Goal: Task Accomplishment & Management: Use online tool/utility

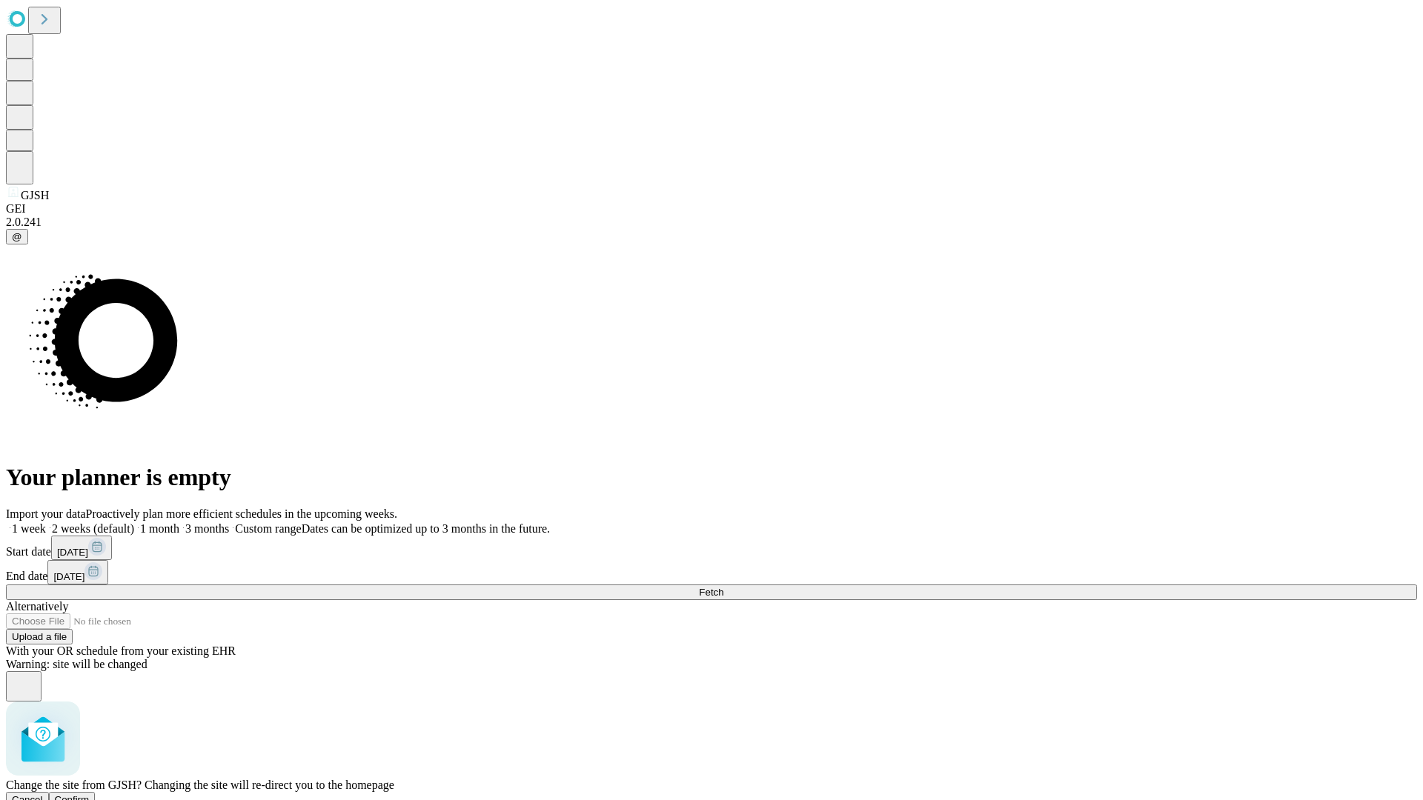
click at [90, 795] on span "Confirm" at bounding box center [72, 800] width 35 height 11
click at [134, 523] on label "2 weeks (default)" at bounding box center [90, 529] width 88 height 13
click at [723, 587] on span "Fetch" at bounding box center [711, 592] width 24 height 11
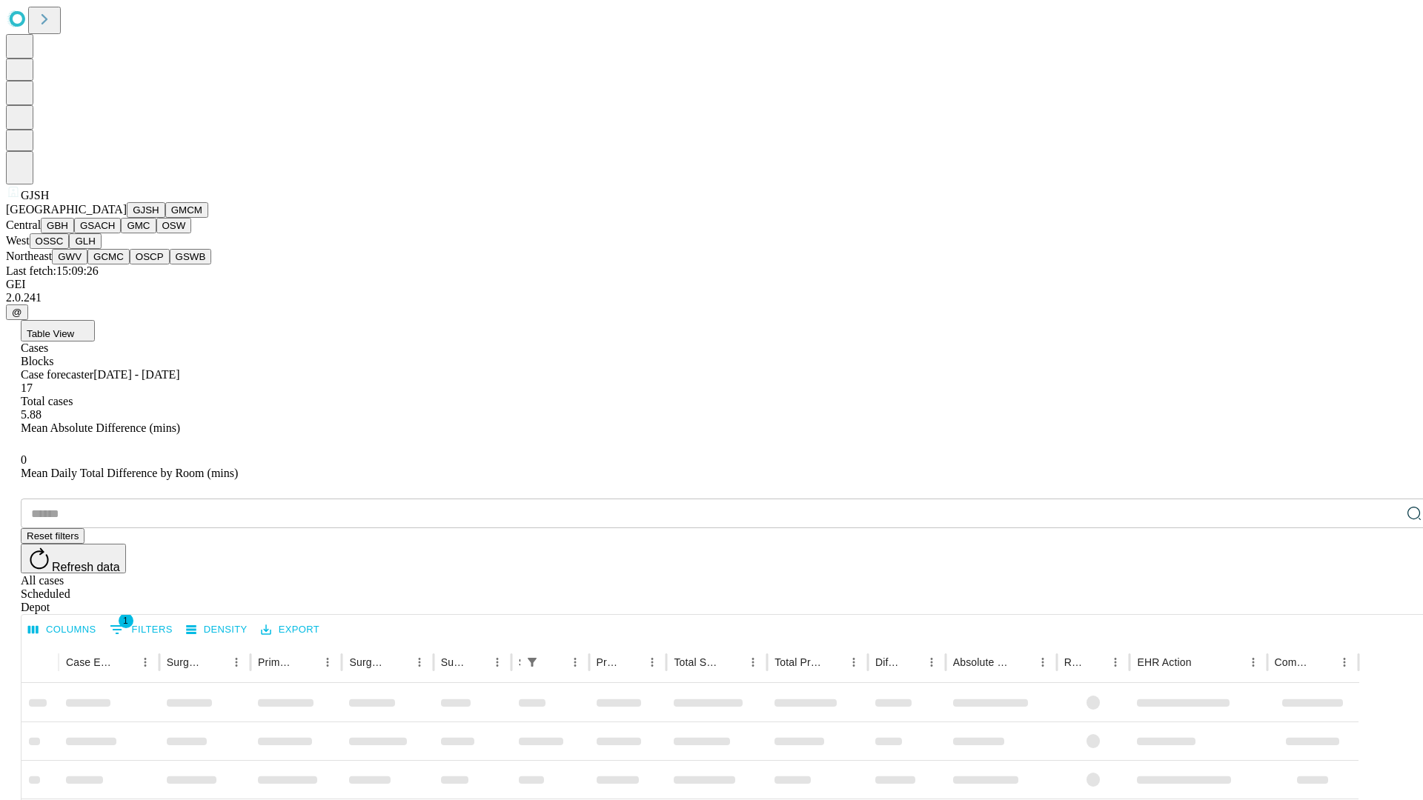
click at [165, 218] on button "GMCM" at bounding box center [186, 210] width 43 height 16
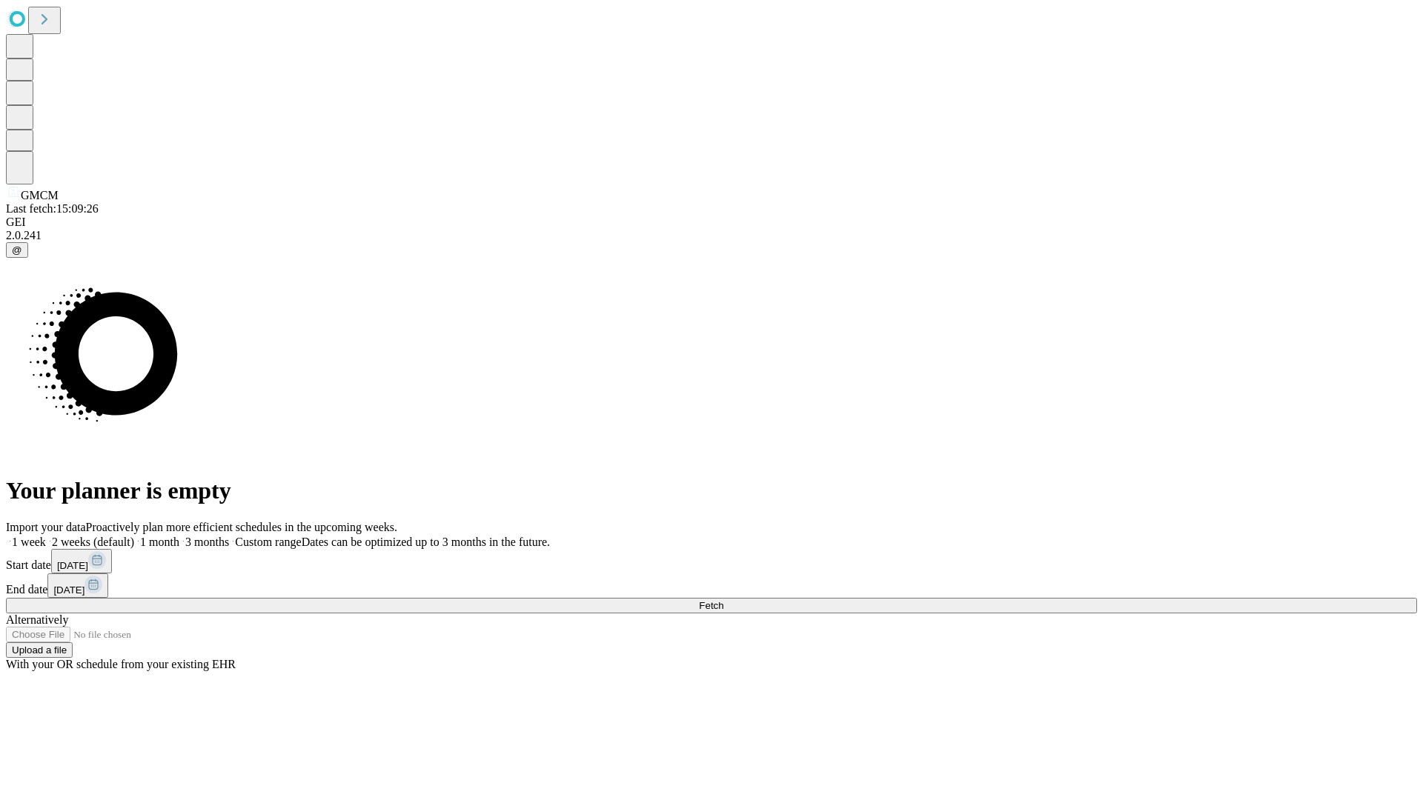
click at [723, 600] on span "Fetch" at bounding box center [711, 605] width 24 height 11
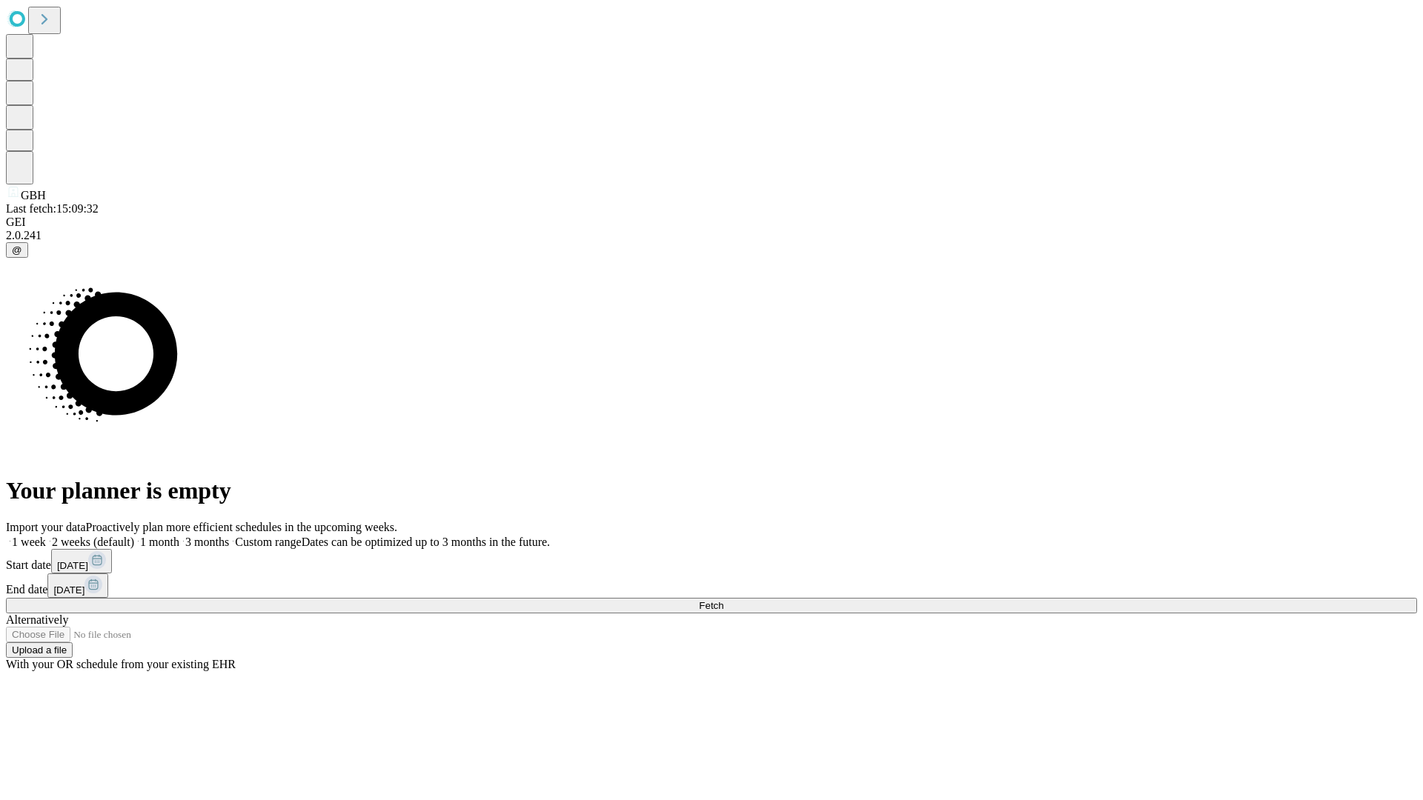
click at [723, 600] on span "Fetch" at bounding box center [711, 605] width 24 height 11
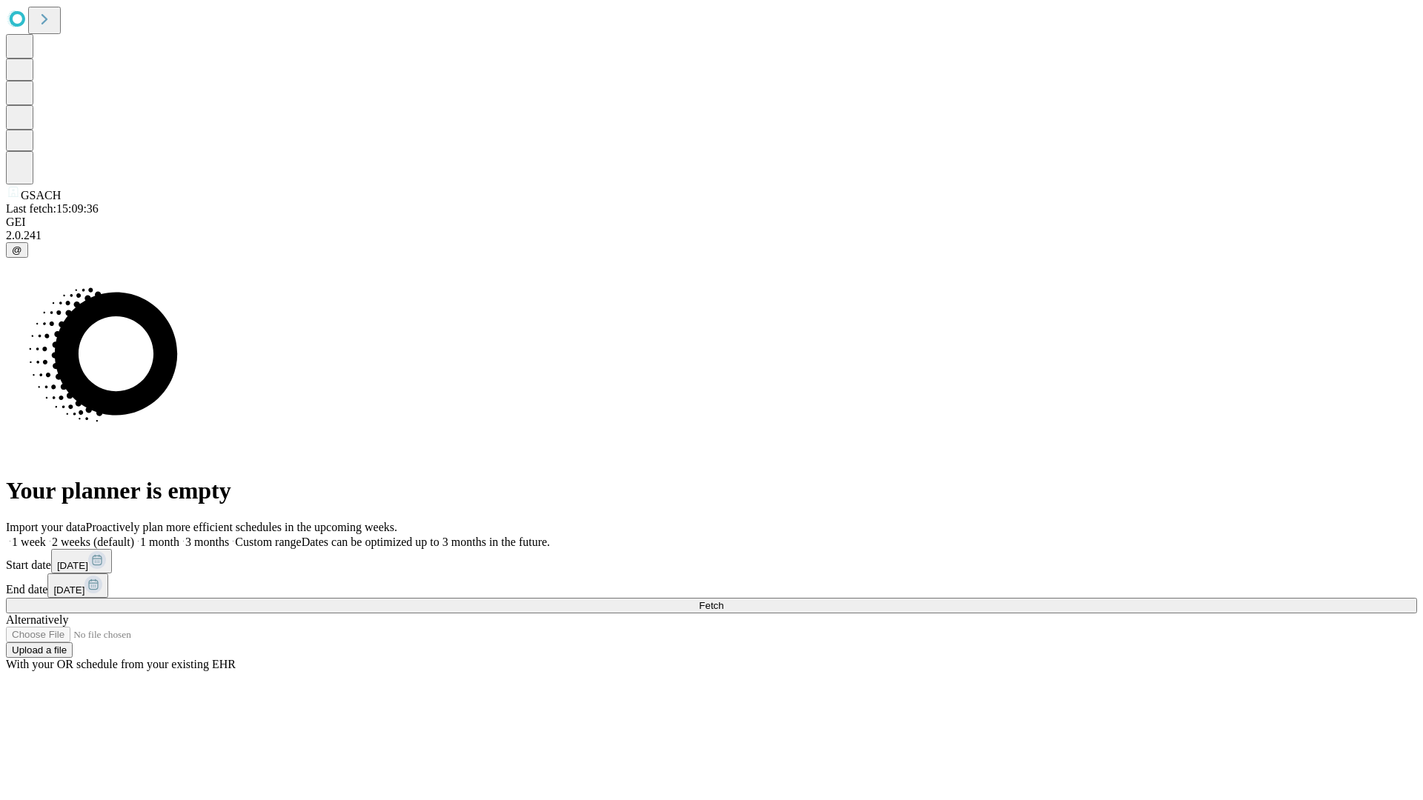
click at [134, 536] on label "2 weeks (default)" at bounding box center [90, 542] width 88 height 13
click at [723, 600] on span "Fetch" at bounding box center [711, 605] width 24 height 11
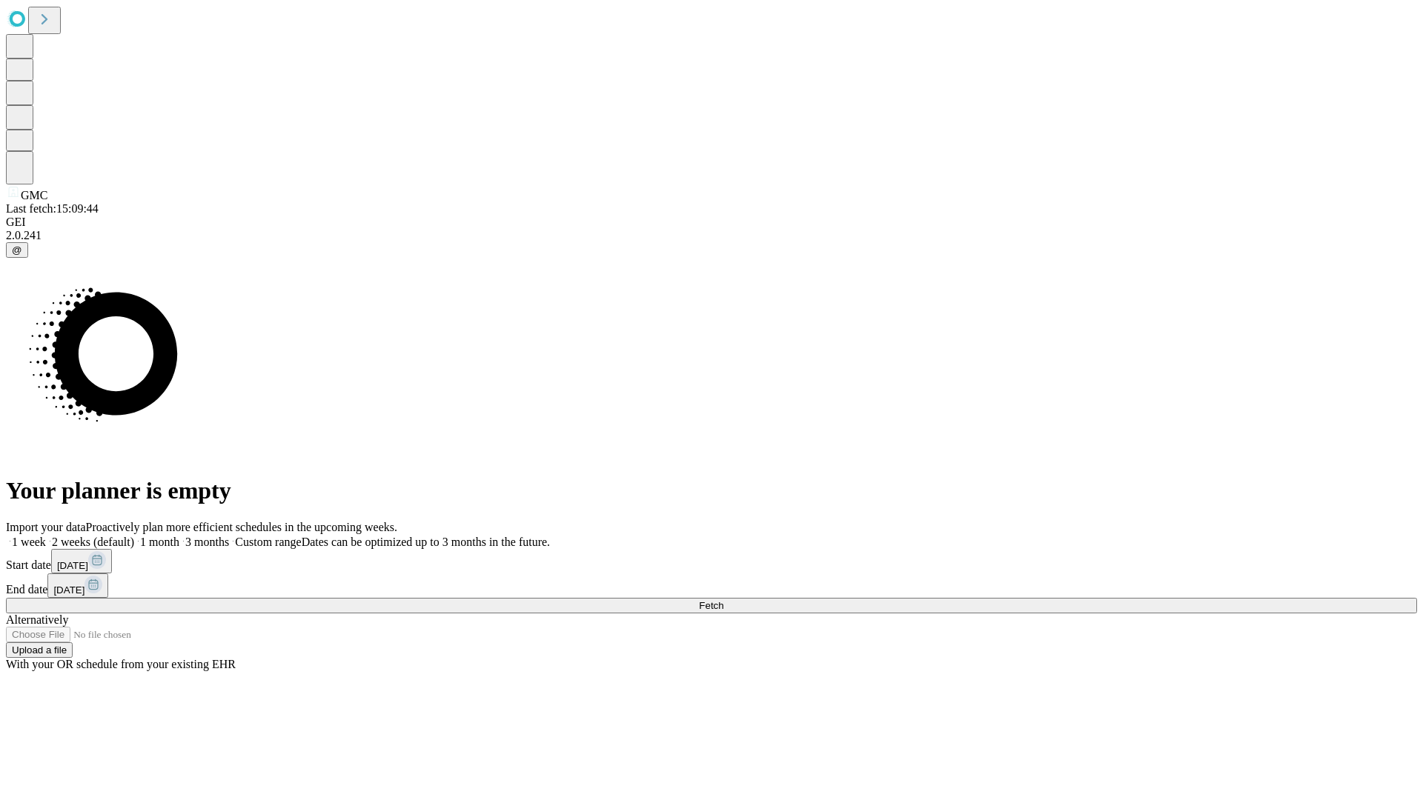
click at [134, 536] on label "2 weeks (default)" at bounding box center [90, 542] width 88 height 13
click at [723, 600] on span "Fetch" at bounding box center [711, 605] width 24 height 11
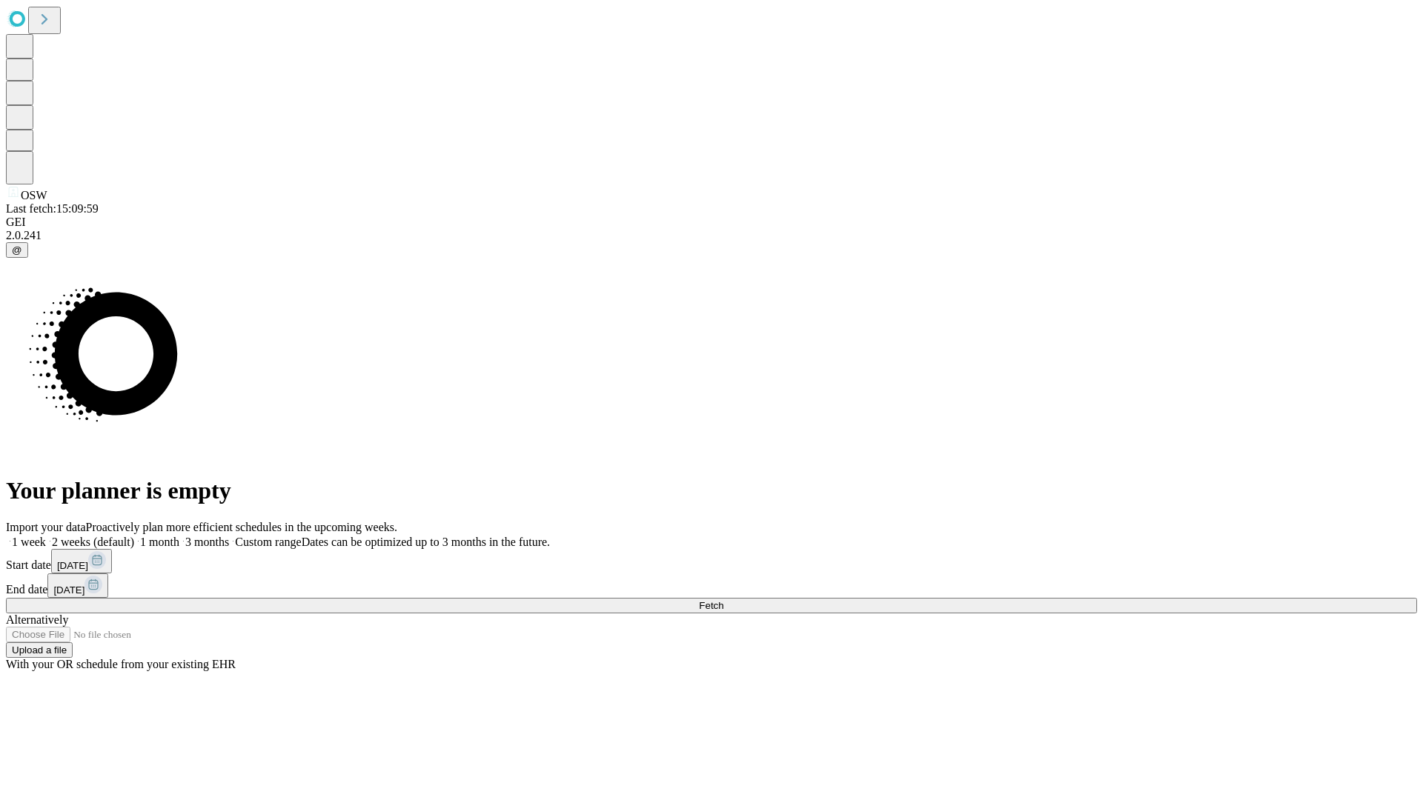
click at [134, 536] on label "2 weeks (default)" at bounding box center [90, 542] width 88 height 13
click at [723, 600] on span "Fetch" at bounding box center [711, 605] width 24 height 11
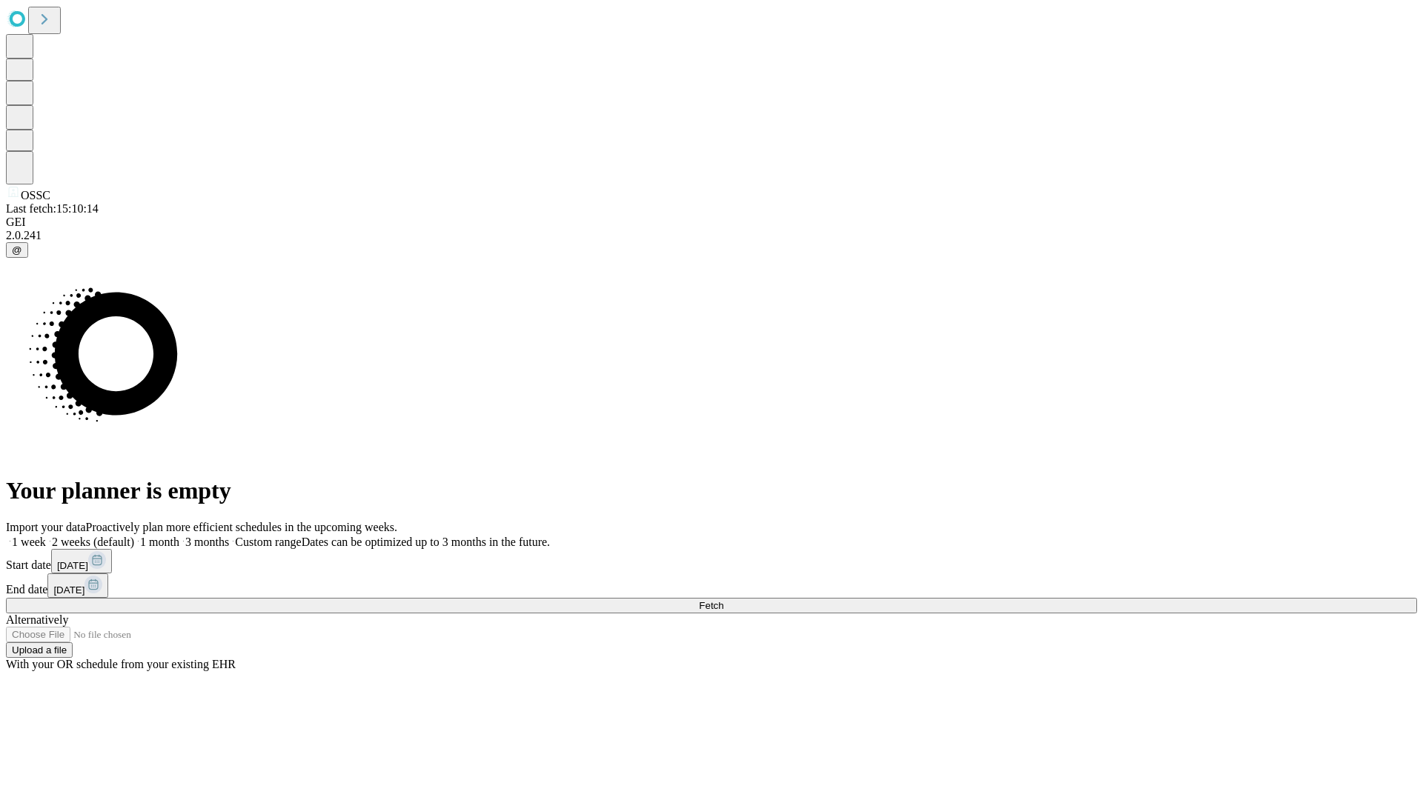
click at [134, 536] on label "2 weeks (default)" at bounding box center [90, 542] width 88 height 13
click at [723, 600] on span "Fetch" at bounding box center [711, 605] width 24 height 11
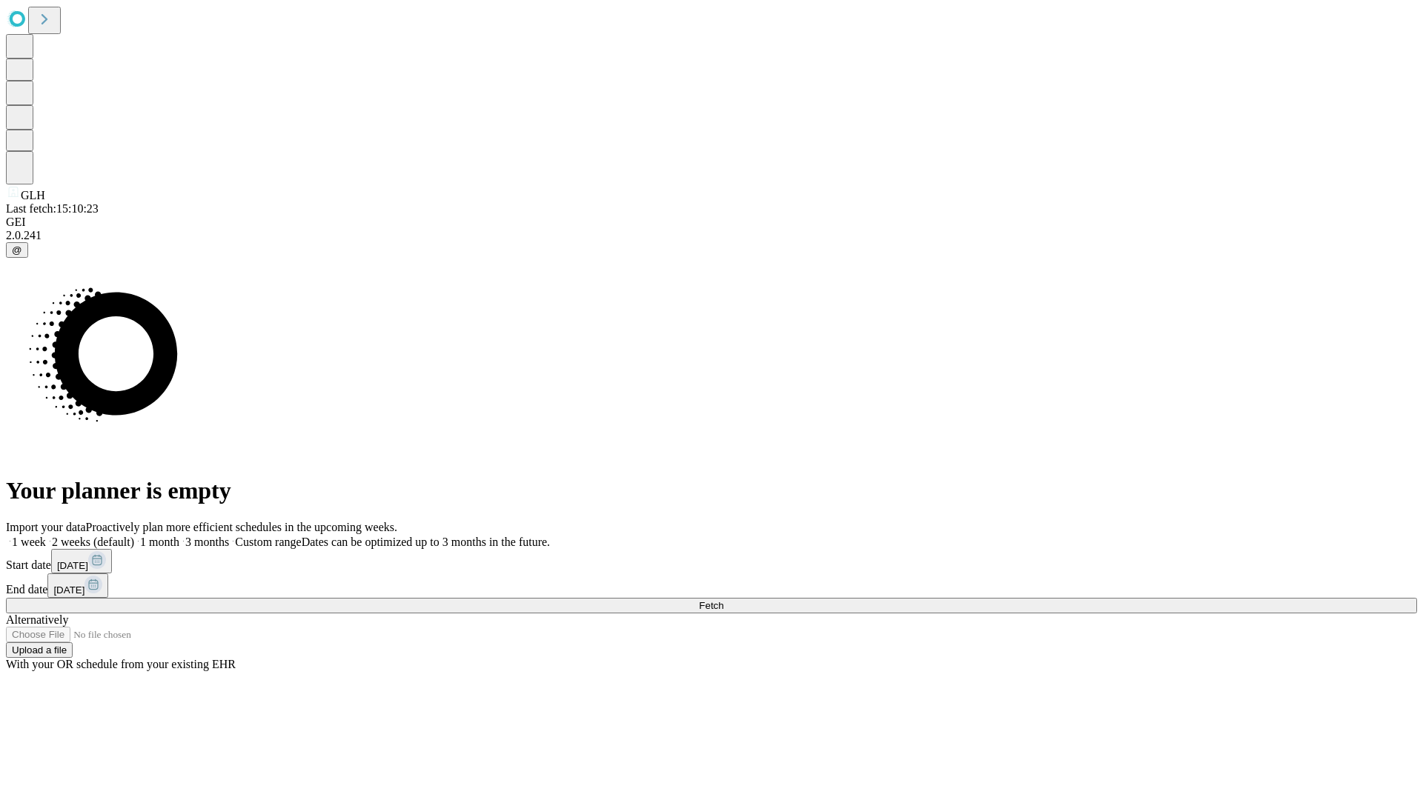
click at [134, 536] on label "2 weeks (default)" at bounding box center [90, 542] width 88 height 13
click at [723, 600] on span "Fetch" at bounding box center [711, 605] width 24 height 11
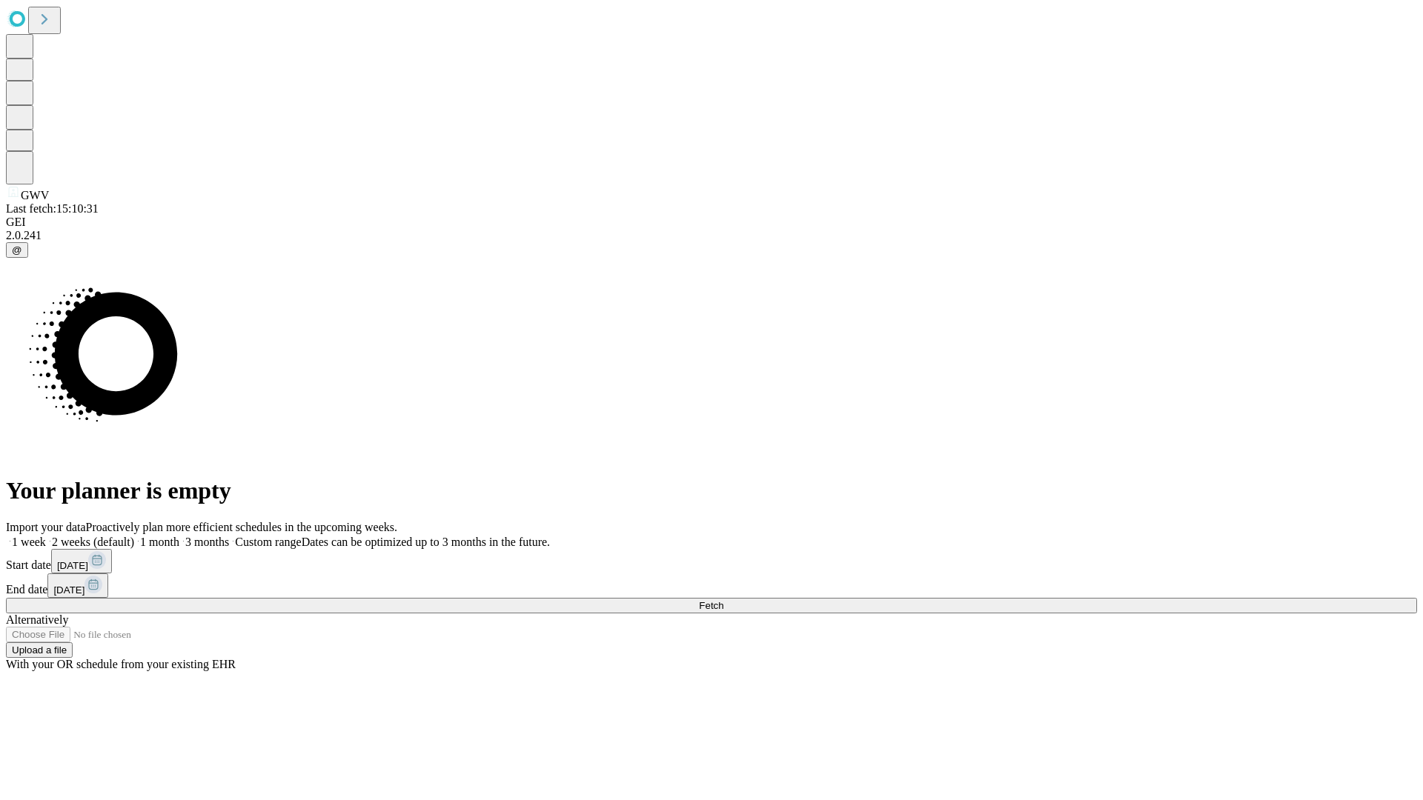
click at [134, 536] on label "2 weeks (default)" at bounding box center [90, 542] width 88 height 13
click at [723, 600] on span "Fetch" at bounding box center [711, 605] width 24 height 11
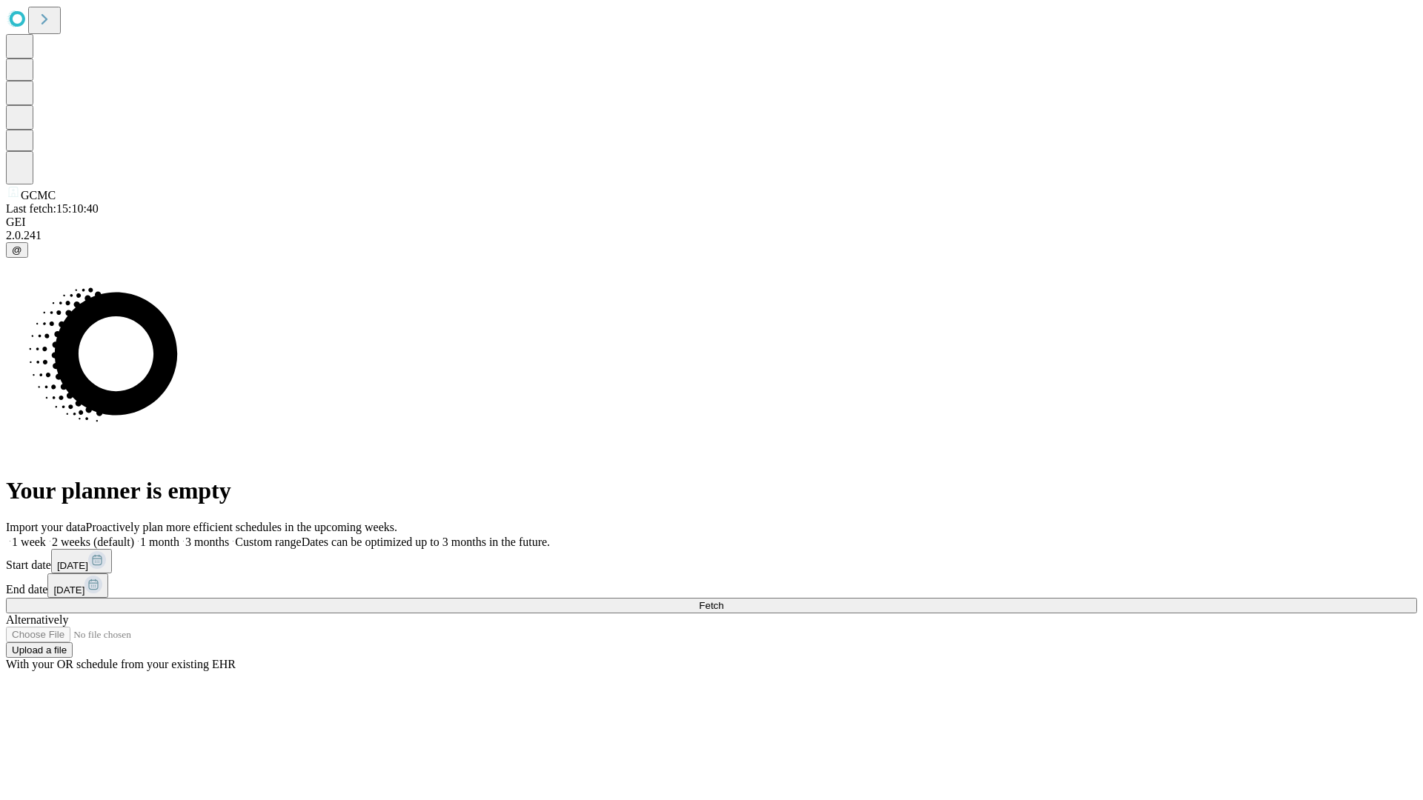
click at [134, 536] on label "2 weeks (default)" at bounding box center [90, 542] width 88 height 13
click at [723, 600] on span "Fetch" at bounding box center [711, 605] width 24 height 11
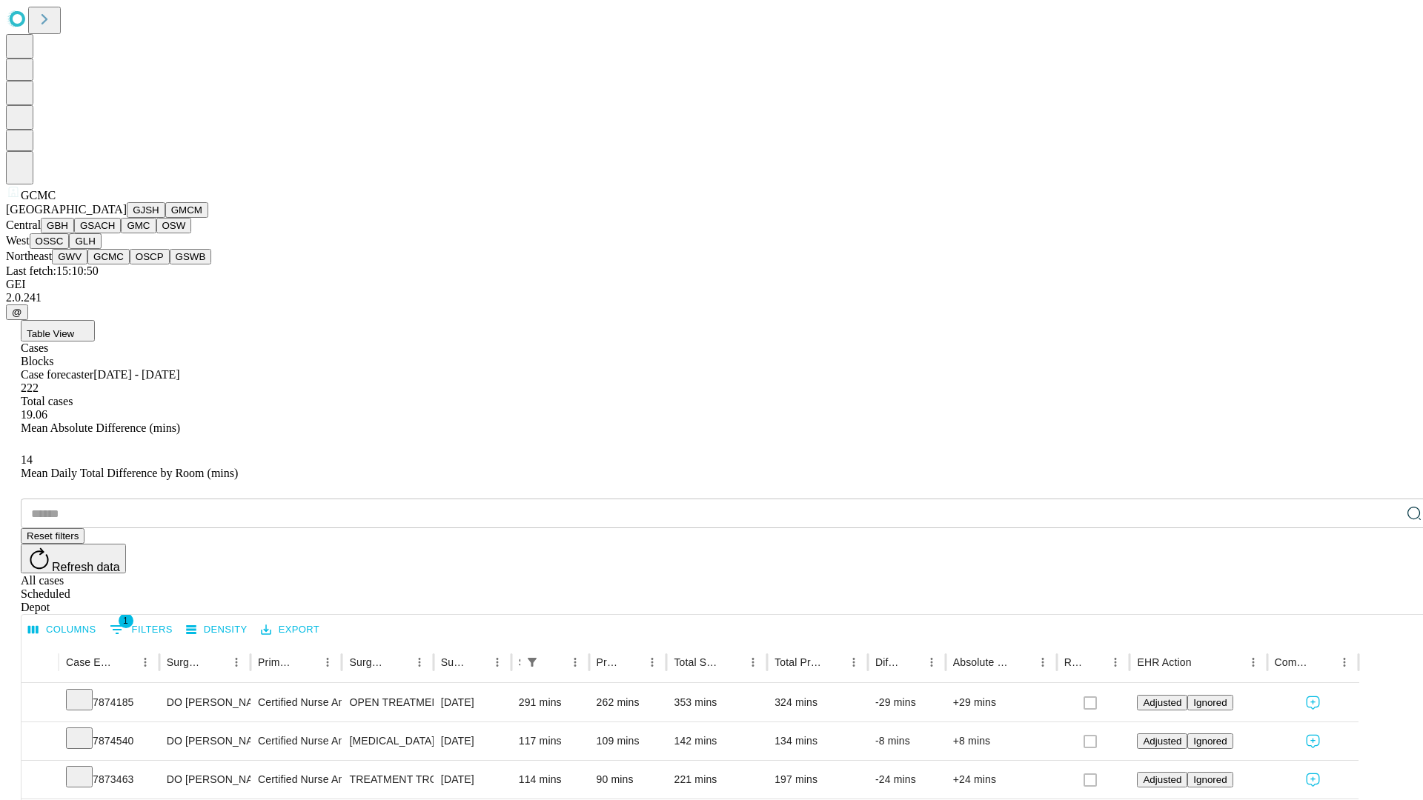
click at [130, 265] on button "OSCP" at bounding box center [150, 257] width 40 height 16
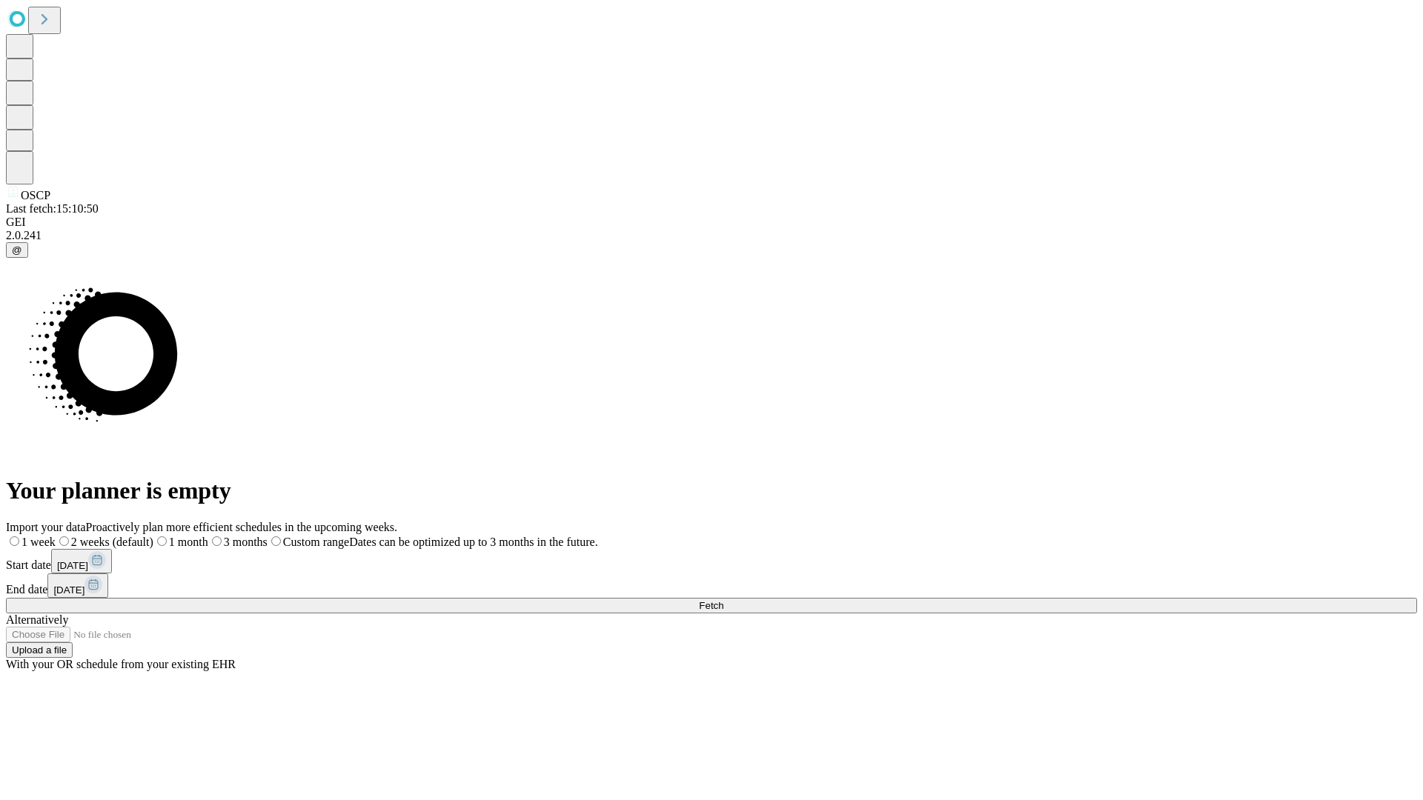
click at [153, 536] on label "2 weeks (default)" at bounding box center [105, 542] width 98 height 13
click at [723, 600] on span "Fetch" at bounding box center [711, 605] width 24 height 11
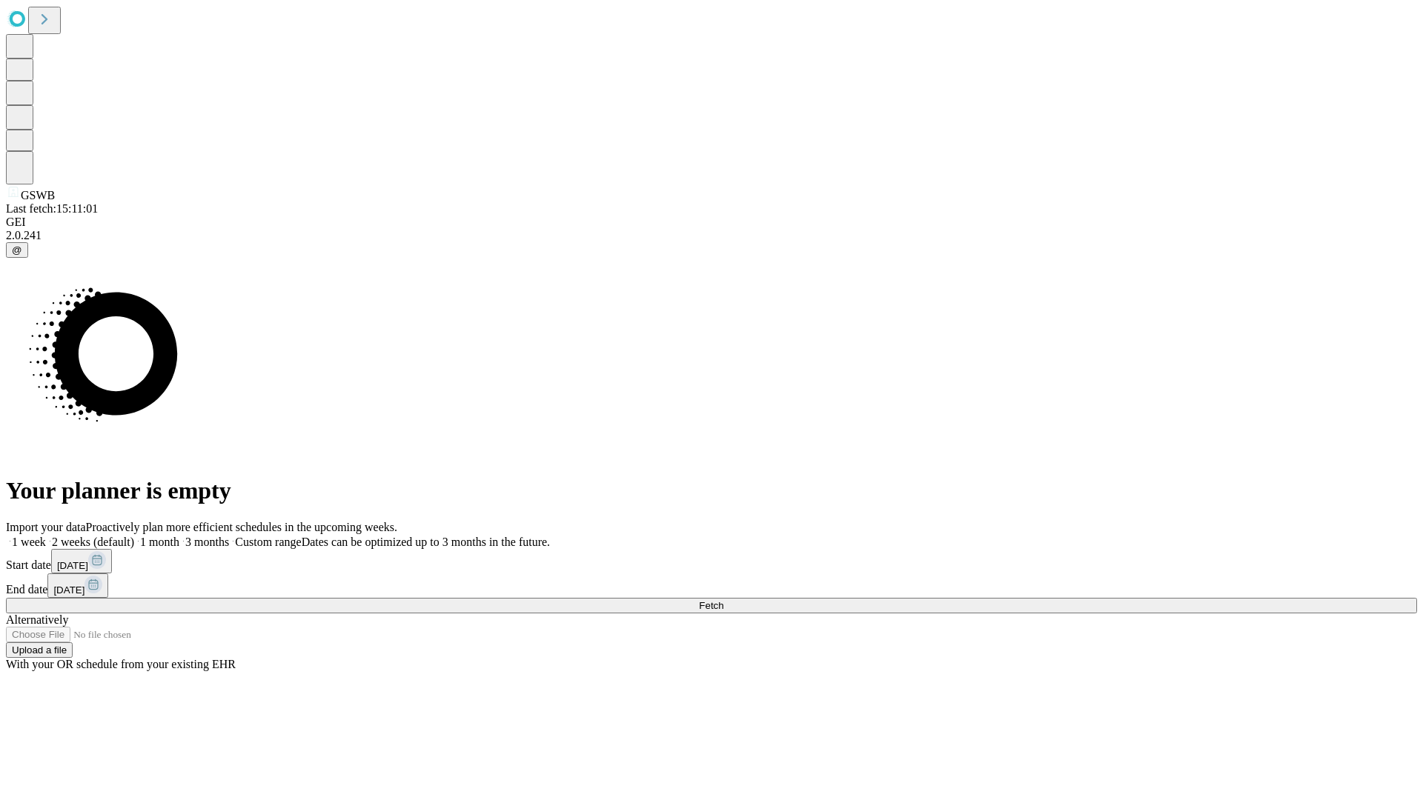
click at [134, 536] on label "2 weeks (default)" at bounding box center [90, 542] width 88 height 13
click at [723, 600] on span "Fetch" at bounding box center [711, 605] width 24 height 11
